Goal: Task Accomplishment & Management: Complete application form

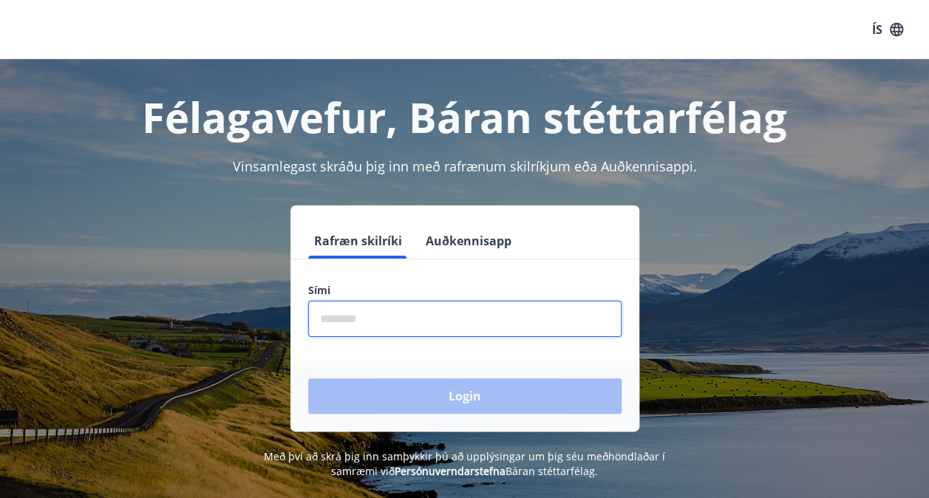
click at [504, 319] on input "phone" at bounding box center [464, 319] width 313 height 36
type input "********"
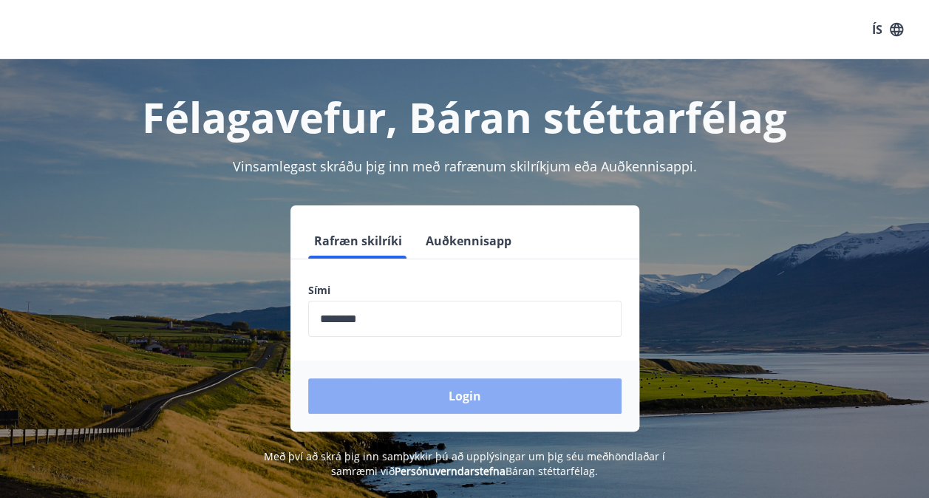
click at [458, 395] on button "Login" at bounding box center [464, 396] width 313 height 35
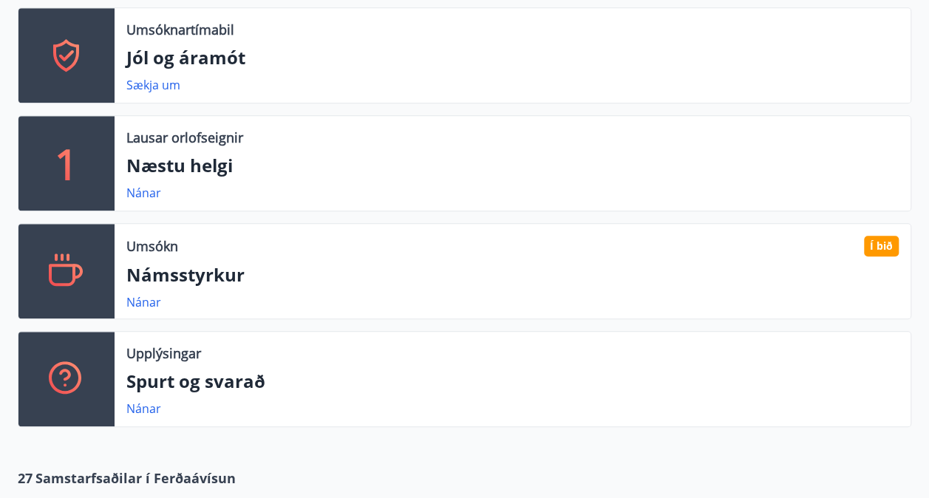
scroll to position [501, 0]
click at [142, 299] on link "Nánar" at bounding box center [143, 302] width 35 height 16
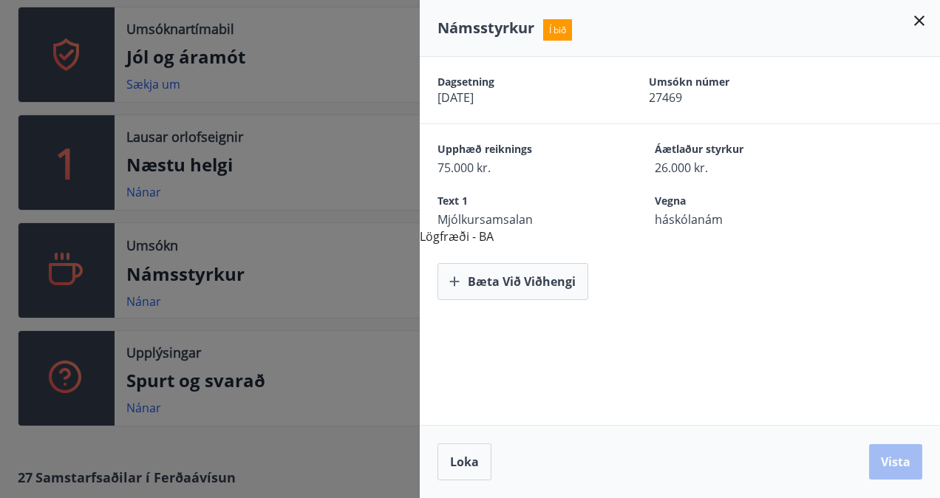
click at [918, 15] on icon at bounding box center [920, 21] width 18 height 18
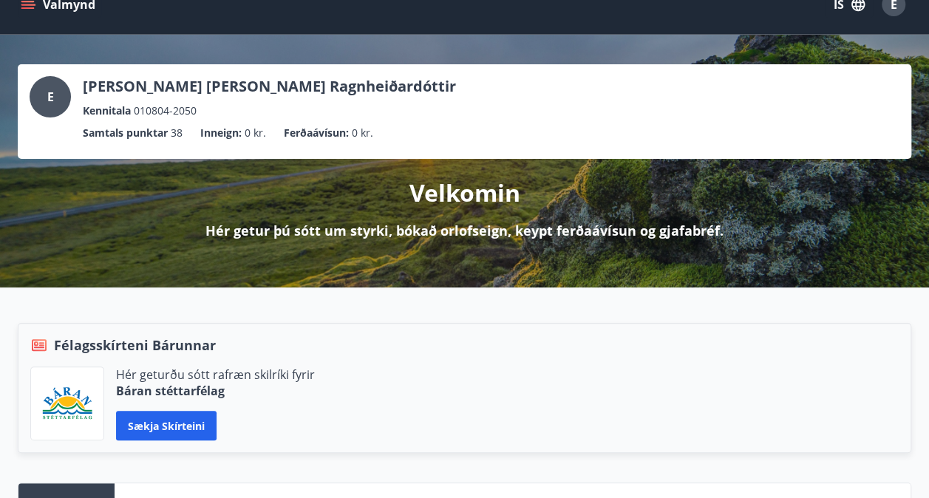
scroll to position [0, 0]
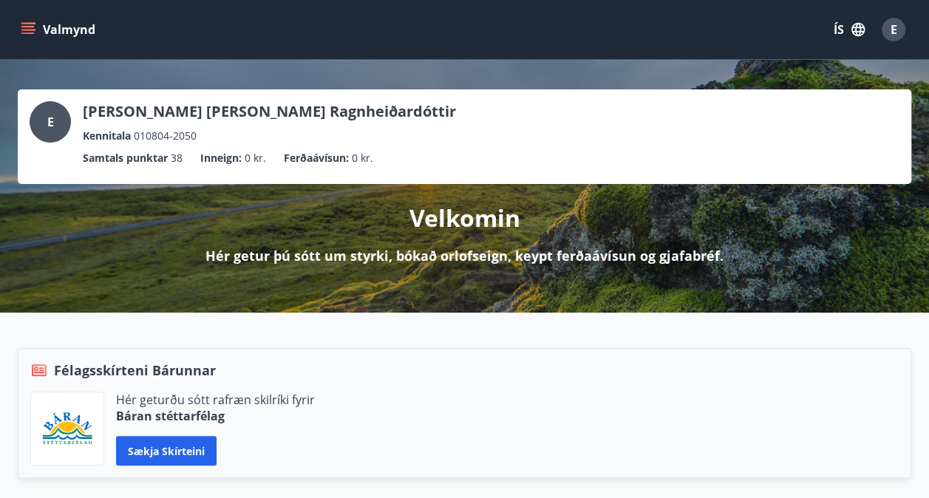
click at [30, 24] on icon "menu" at bounding box center [28, 29] width 15 height 15
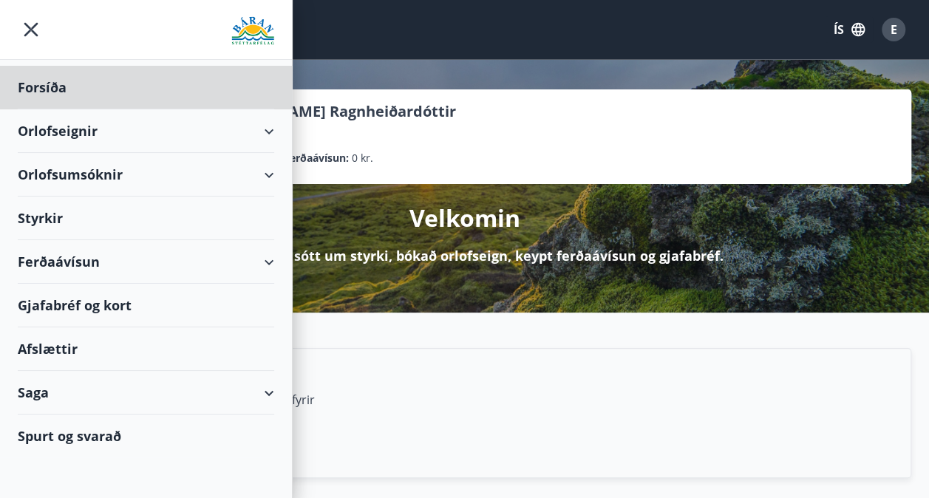
click at [186, 217] on div "Styrkir" at bounding box center [146, 219] width 257 height 44
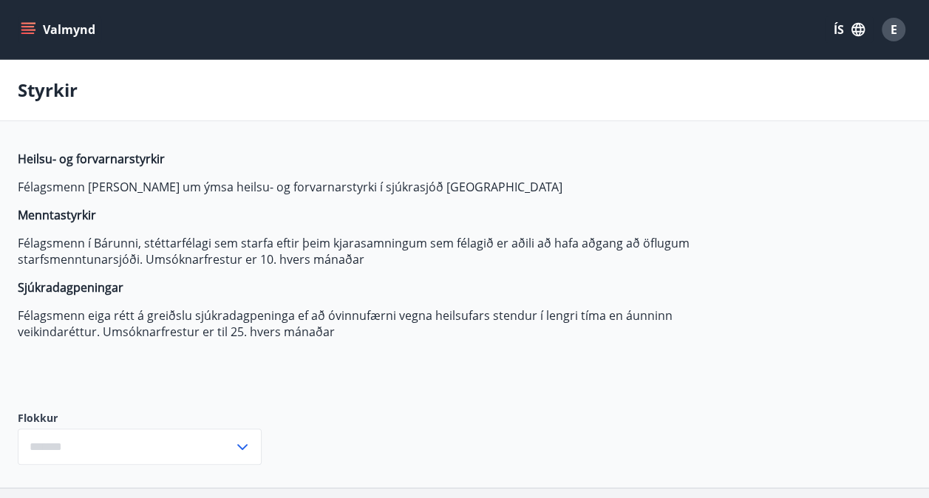
type input "***"
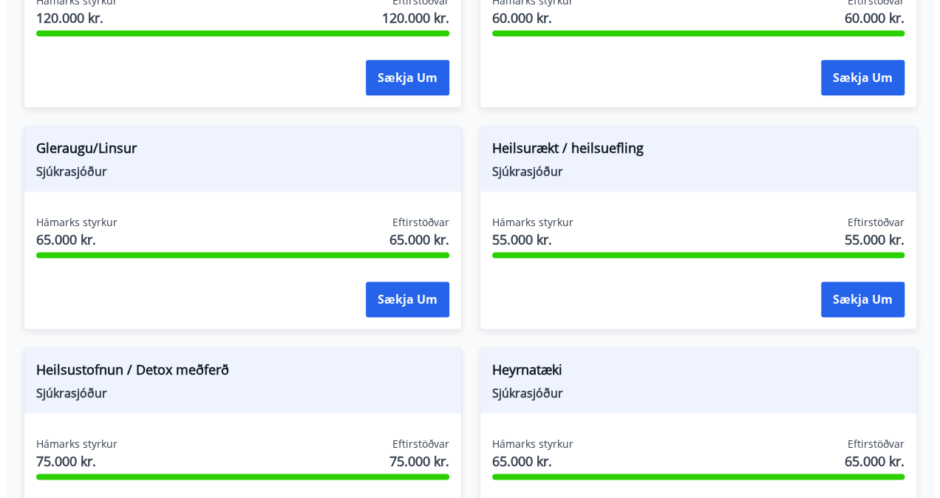
scroll to position [793, 0]
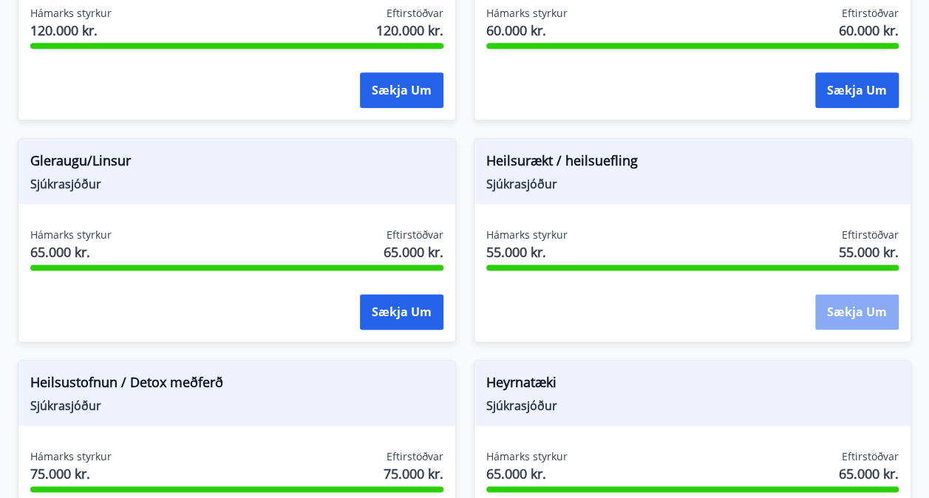
click at [853, 315] on button "Sækja um" at bounding box center [857, 311] width 84 height 35
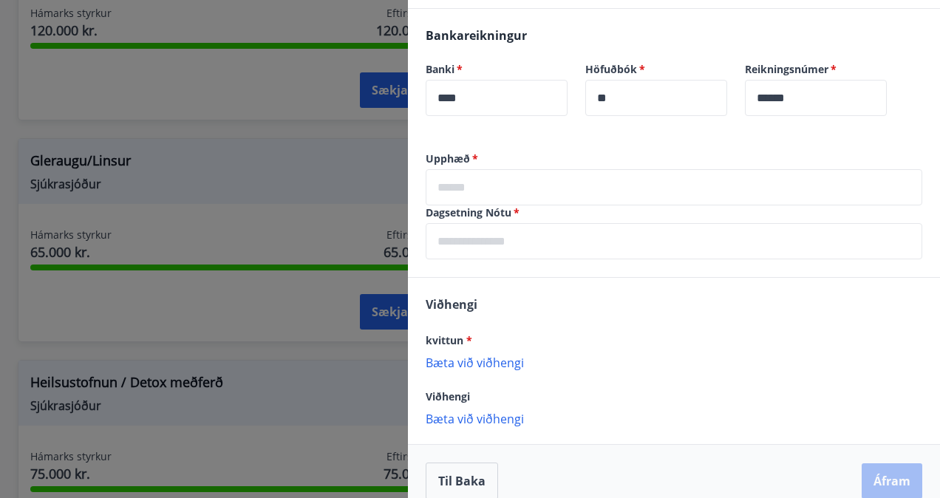
scroll to position [347, 0]
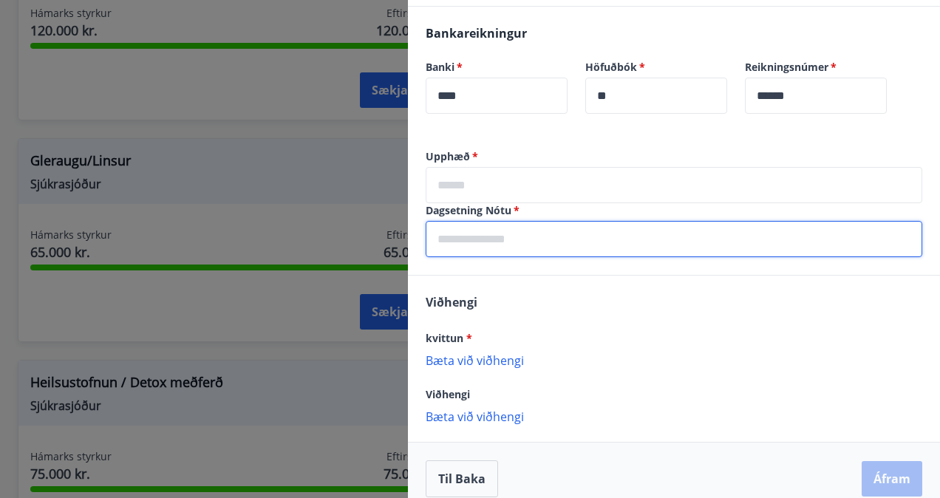
click at [486, 236] on input "text" at bounding box center [674, 239] width 497 height 36
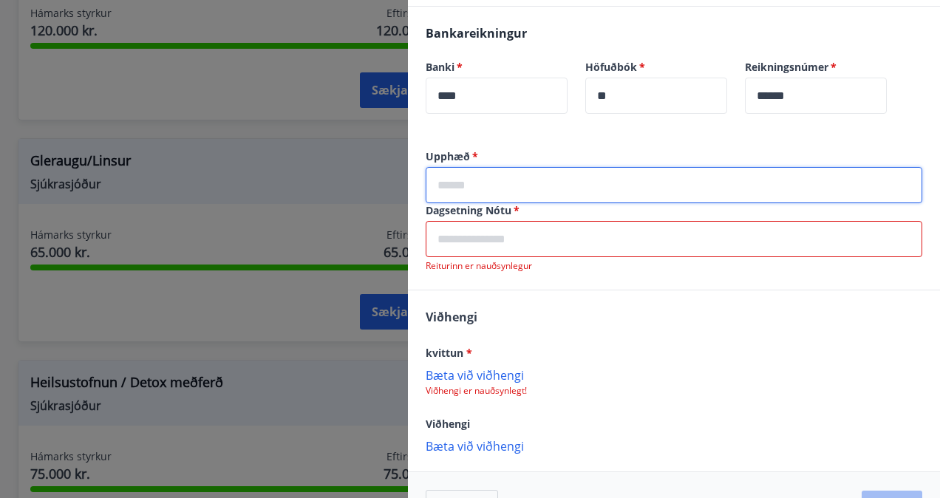
click at [614, 174] on input "text" at bounding box center [674, 185] width 497 height 36
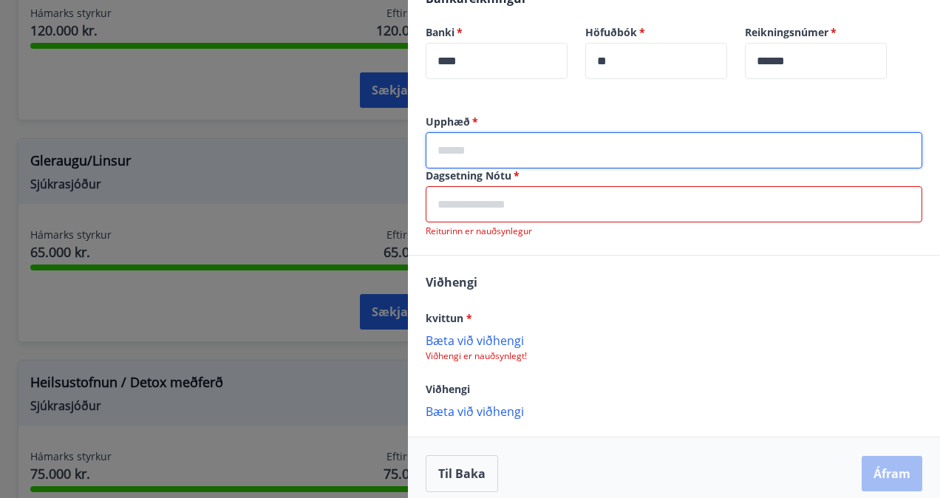
scroll to position [393, 0]
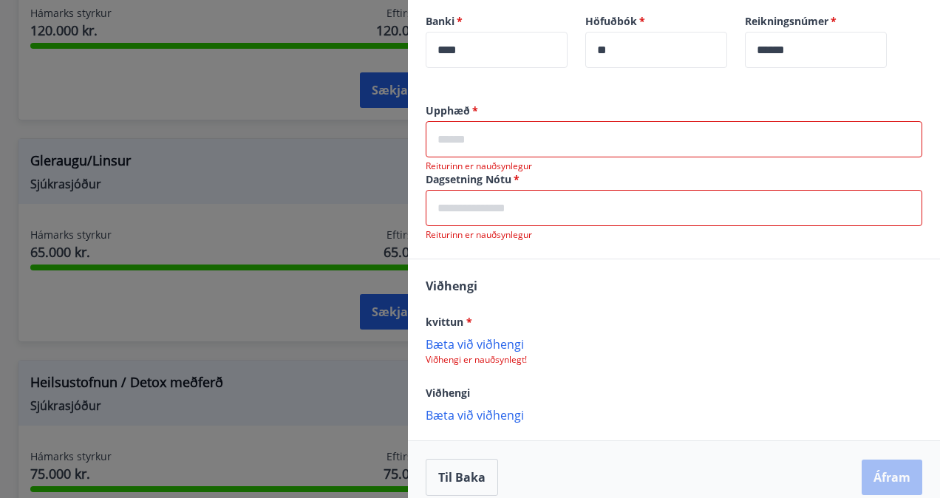
click at [785, 257] on div "Upphæð   * ​ Reiturinn er nauðsynlegur Dagsetning Nótu   * ​ Reiturinn er nauðs…" at bounding box center [674, 309] width 532 height 410
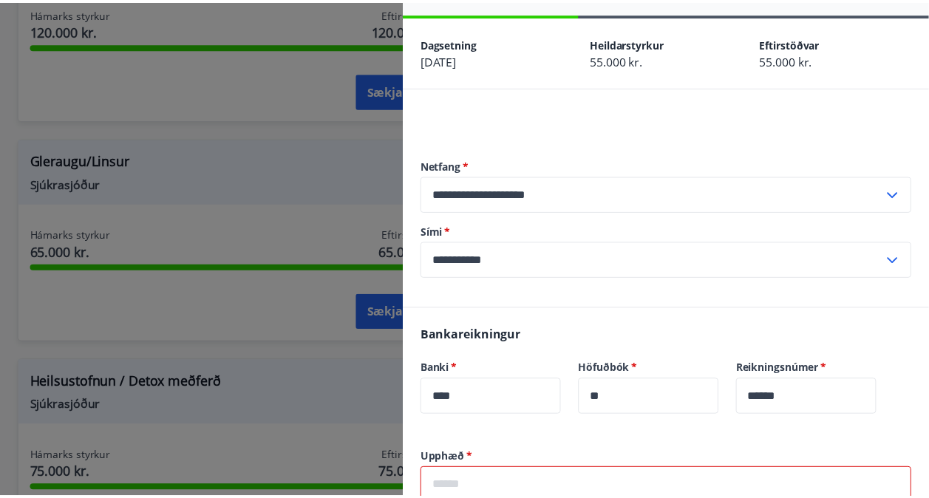
scroll to position [0, 0]
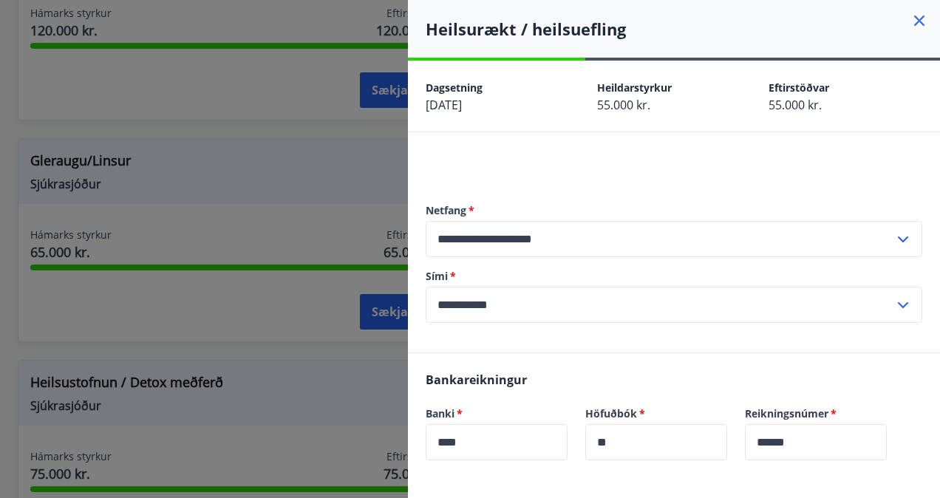
click at [915, 18] on icon at bounding box center [920, 21] width 10 height 10
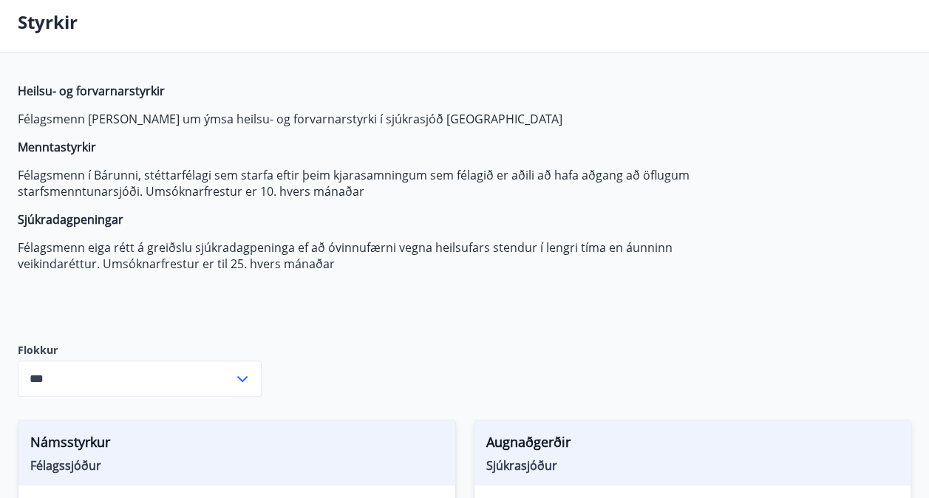
scroll to position [71, 0]
